Goal: Answer question/provide support

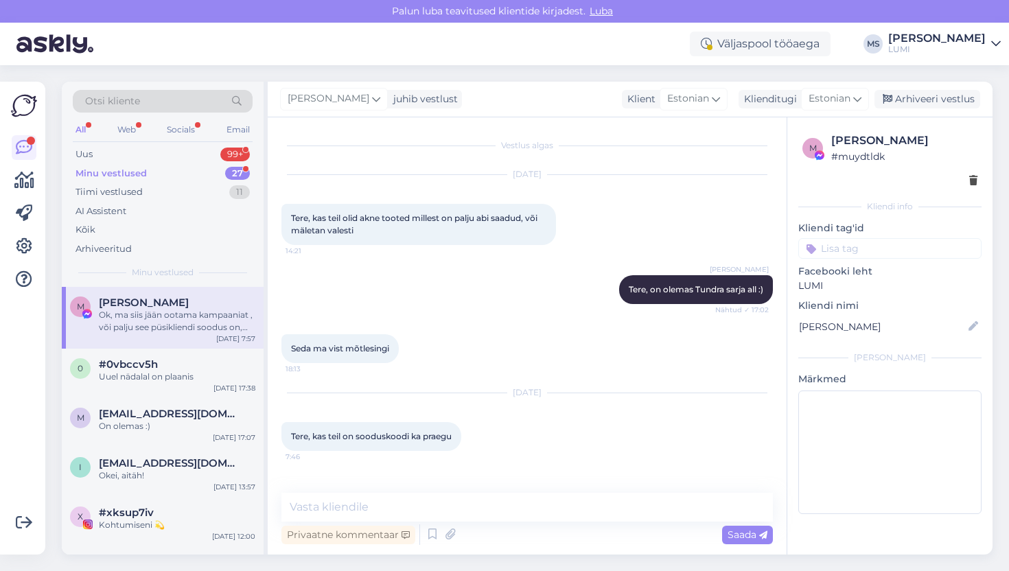
scroll to position [116, 0]
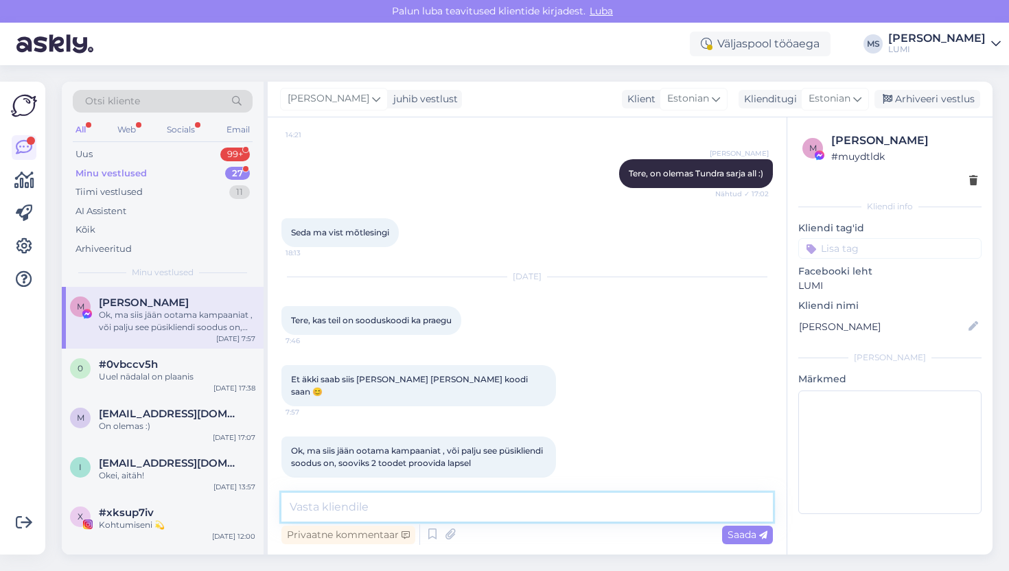
click at [450, 515] on textarea at bounding box center [528, 507] width 492 height 29
paste textarea "[URL][DOMAIN_NAME]"
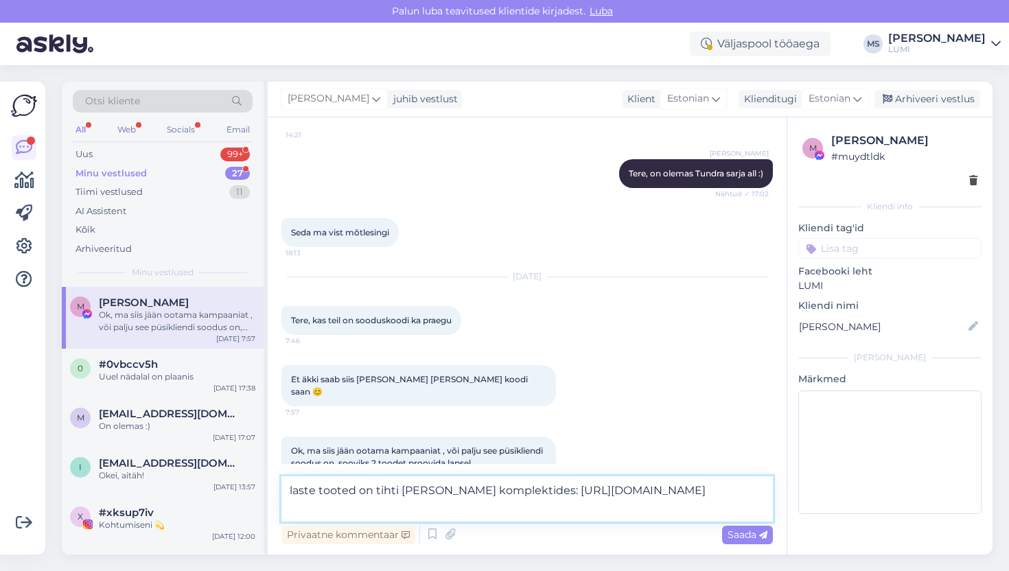
drag, startPoint x: 540, startPoint y: 494, endPoint x: 358, endPoint y: 492, distance: 182.0
click at [358, 492] on textarea "laste tooted on tihti [PERSON_NAME] komplektides: [URL][DOMAIN_NAME]" at bounding box center [528, 499] width 492 height 45
type textarea "laste tooted vb leiabki komplektina: [URL][DOMAIN_NAME]"
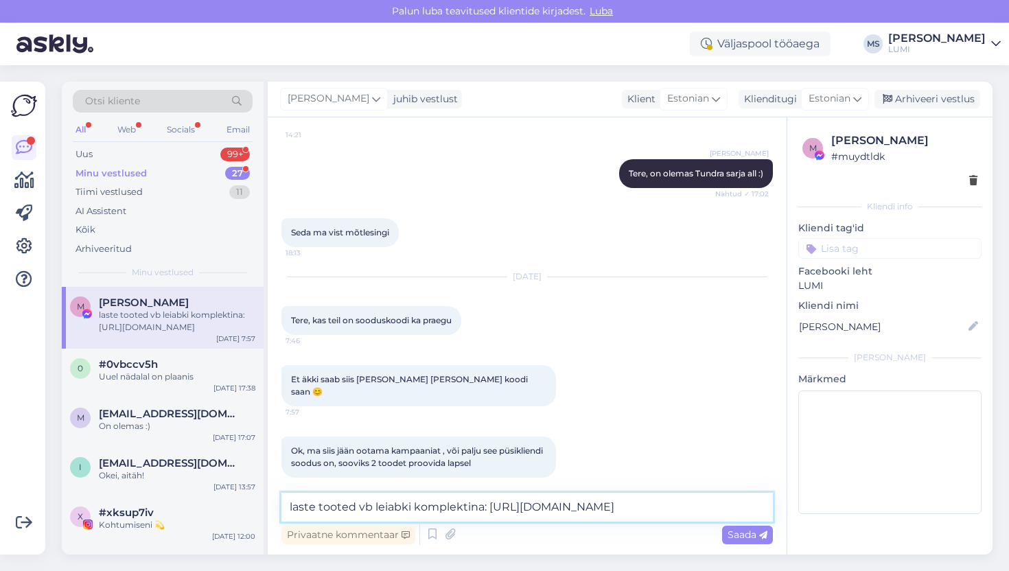
scroll to position [187, 0]
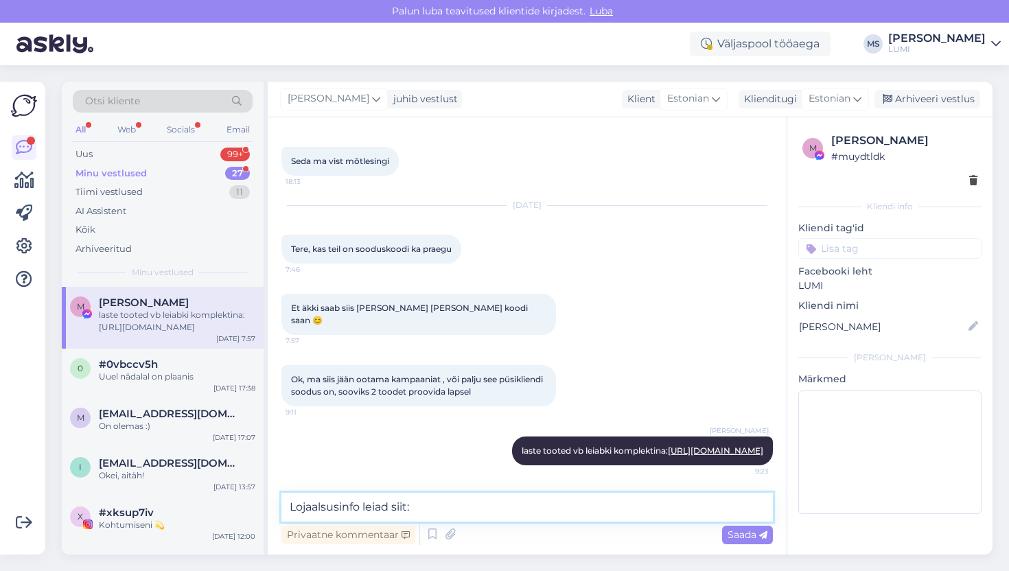
paste textarea "[URL][DOMAIN_NAME]"
type textarea "Lojaalsusinfo leiad siit: [URL][DOMAIN_NAME]"
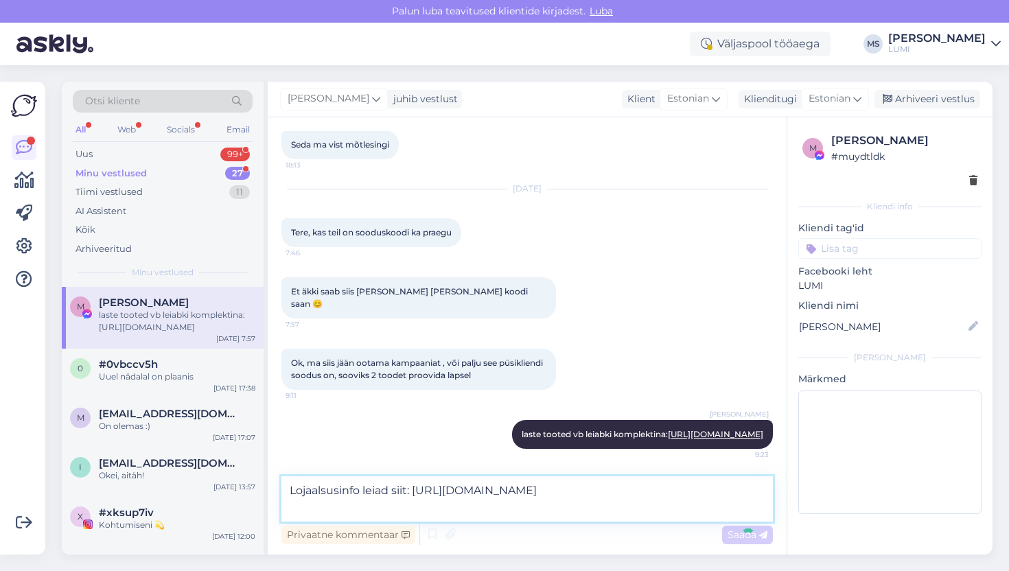
scroll to position [284, 0]
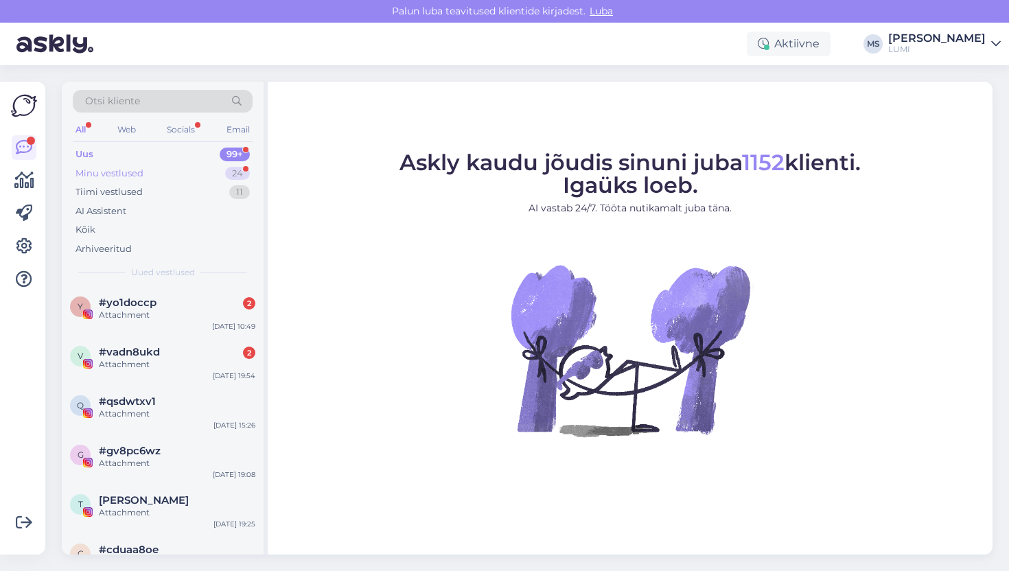
click at [130, 168] on div "Minu vestlused" at bounding box center [110, 174] width 68 height 14
